Goal: Find specific page/section: Find specific page/section

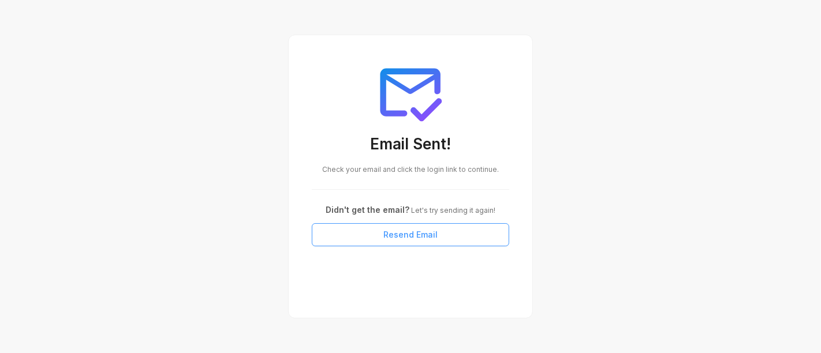
click at [391, 238] on span "Resend Email" at bounding box center [411, 235] width 54 height 13
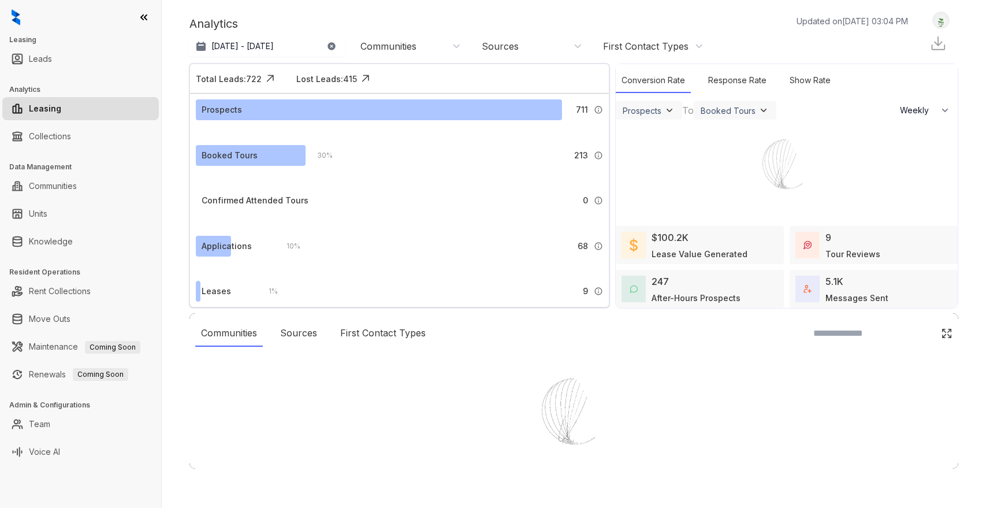
select select "******"
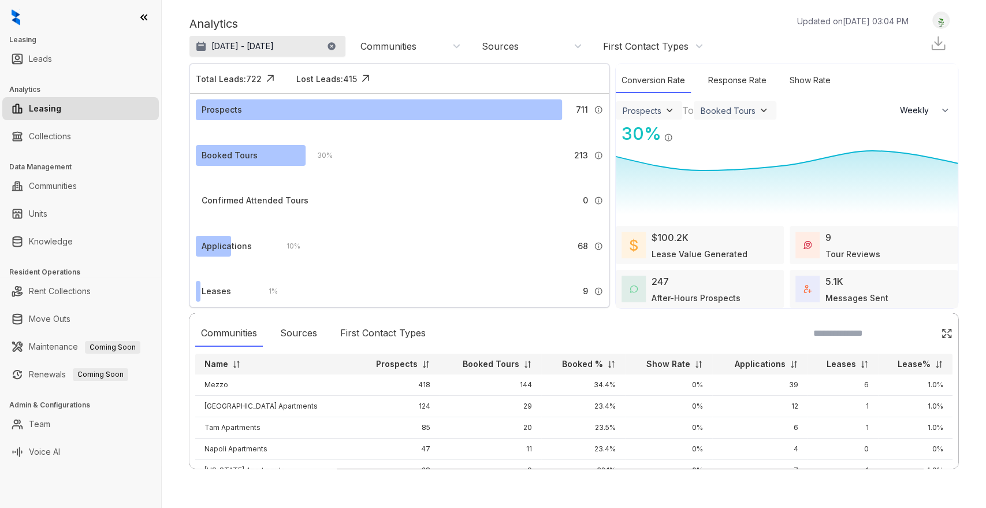
click at [274, 49] on p "[DATE] - [DATE]" at bounding box center [242, 46] width 62 height 12
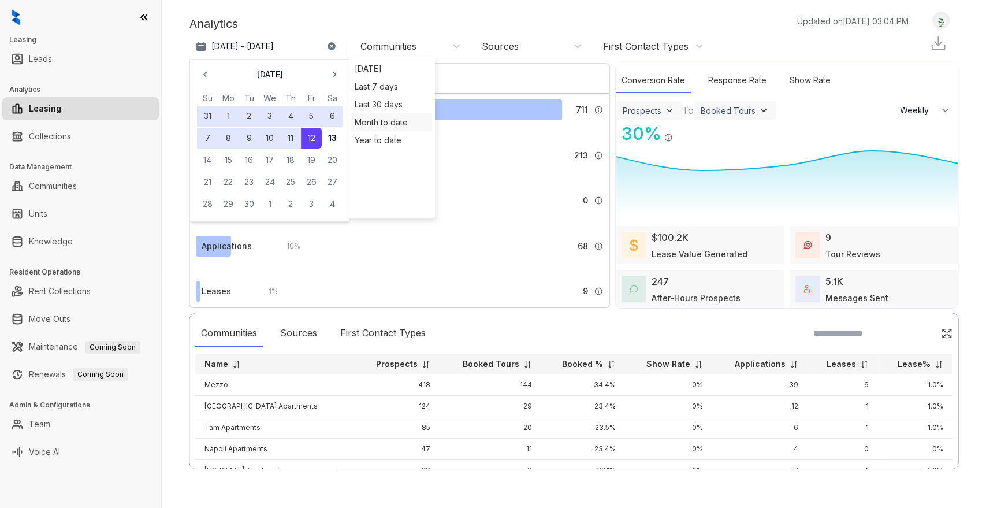
click at [378, 125] on div "Month to date" at bounding box center [391, 122] width 81 height 18
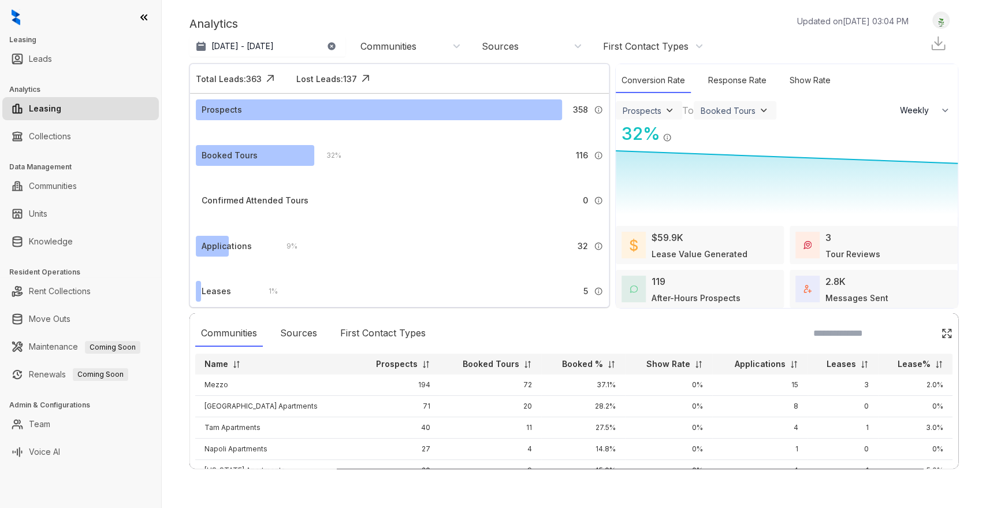
click at [448, 45] on div "Communities" at bounding box center [410, 46] width 101 height 13
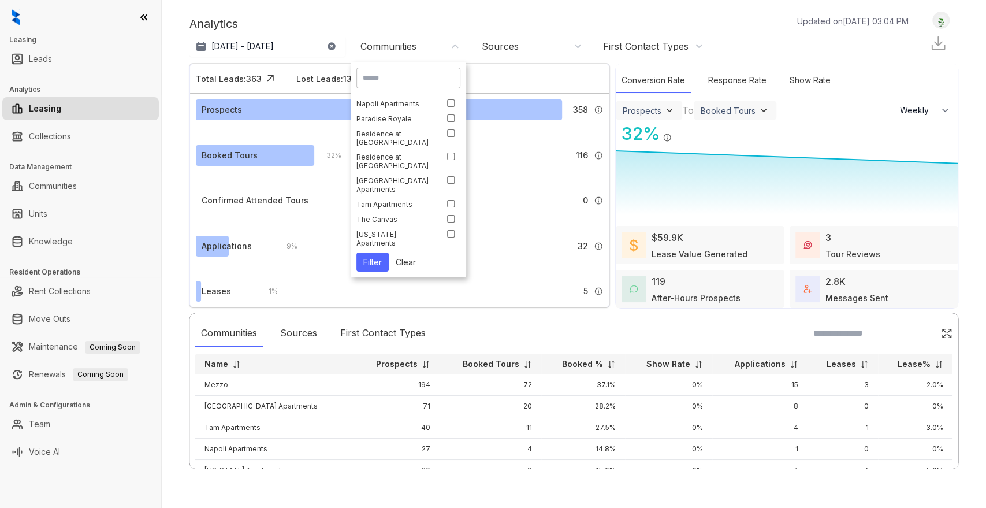
scroll to position [70, 0]
click at [403, 235] on div "[US_STATE] Apartments" at bounding box center [395, 237] width 79 height 17
click at [361, 256] on button "Filter" at bounding box center [372, 261] width 32 height 19
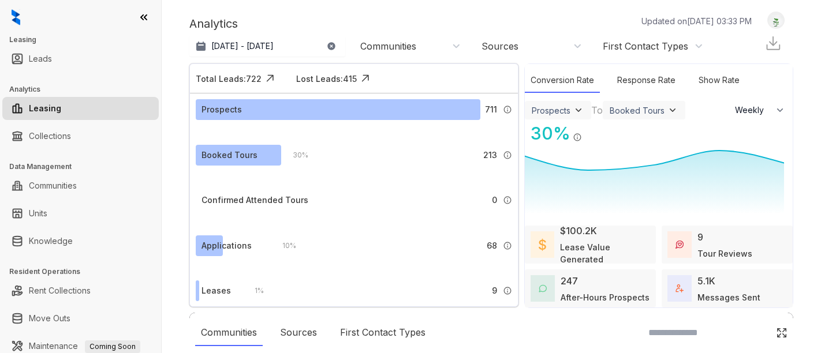
select select "******"
click at [271, 46] on p "[DATE] - [DATE]" at bounding box center [242, 46] width 62 height 12
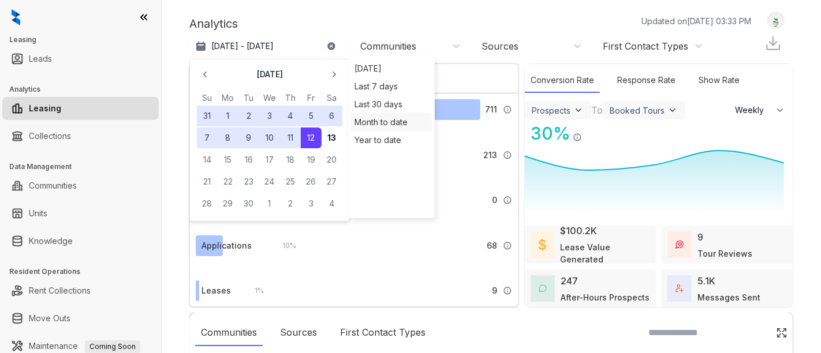
click at [391, 120] on div "Month to date" at bounding box center [391, 122] width 81 height 18
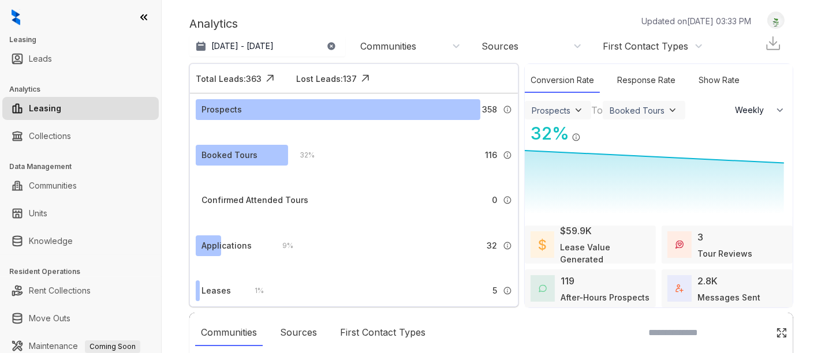
click at [411, 40] on div "Communities" at bounding box center [409, 46] width 116 height 18
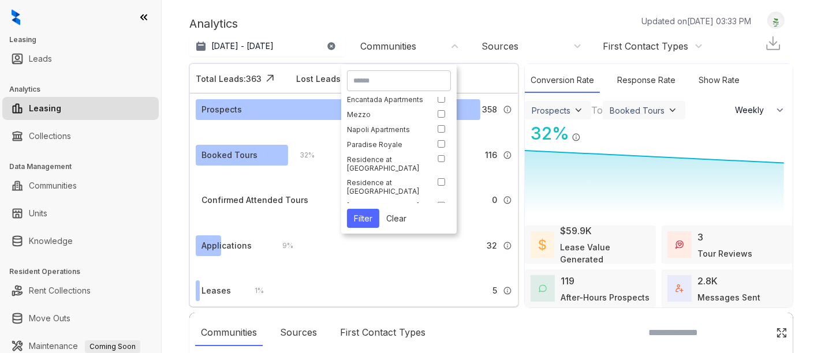
scroll to position [64, 0]
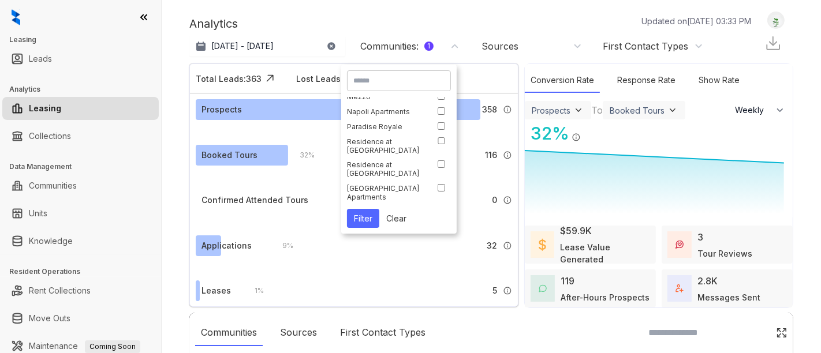
click at [359, 218] on button "Filter" at bounding box center [363, 218] width 32 height 19
